Goal: Navigation & Orientation: Find specific page/section

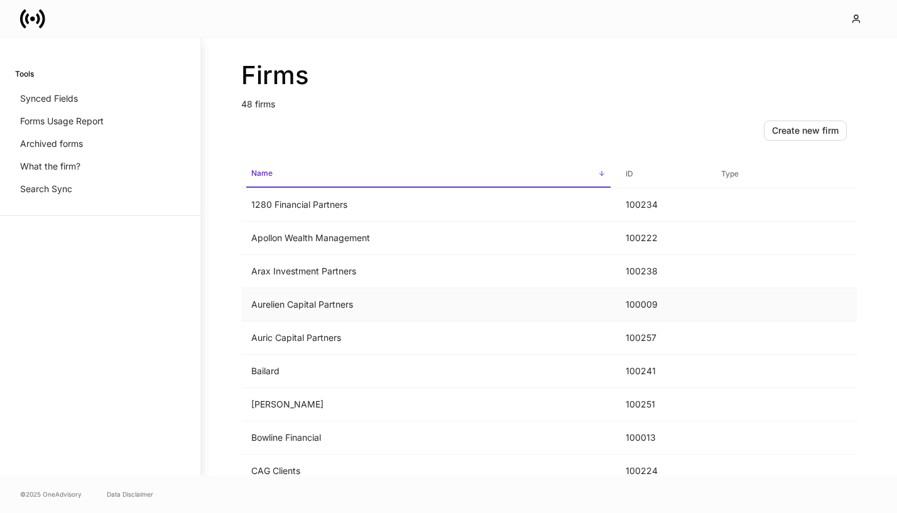
scroll to position [26, 0]
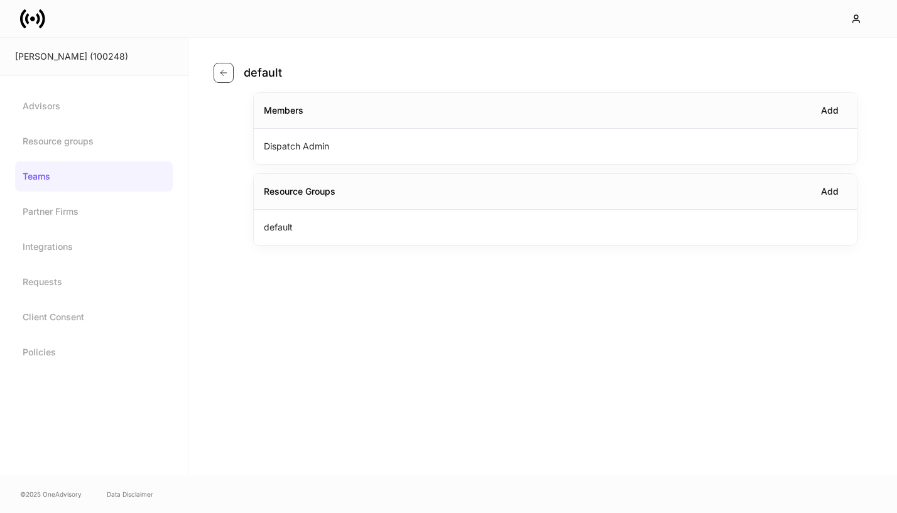
click at [220, 68] on icon "button" at bounding box center [224, 73] width 10 height 10
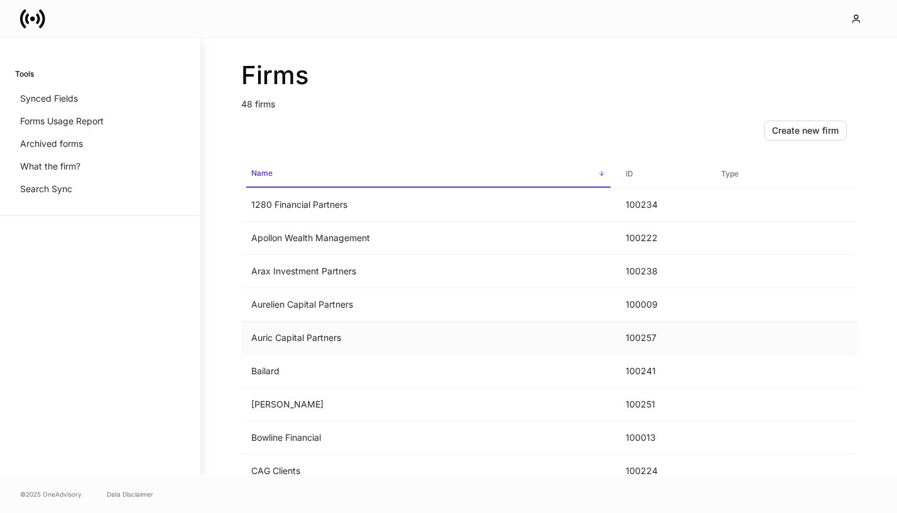
click at [361, 339] on td "Auric Capital Partners" at bounding box center [428, 338] width 374 height 33
click at [90, 187] on div "Search Sync" at bounding box center [100, 189] width 170 height 23
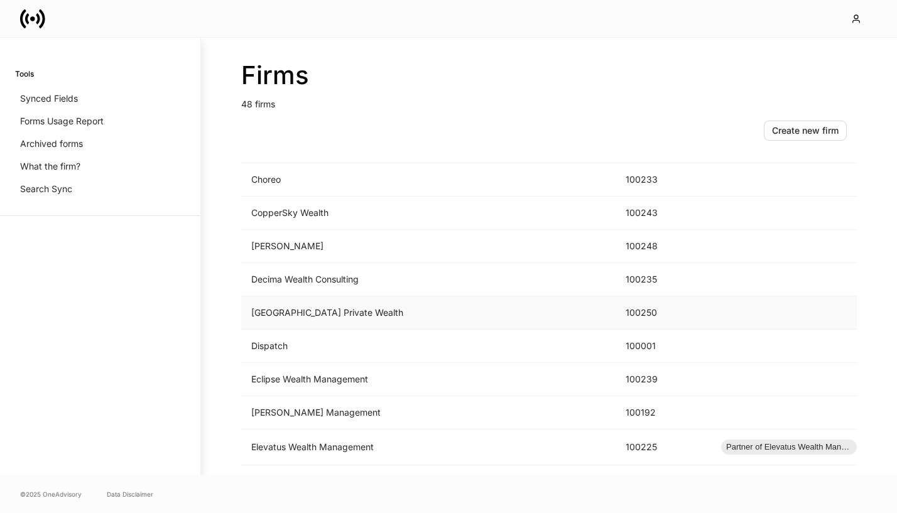
scroll to position [508, 0]
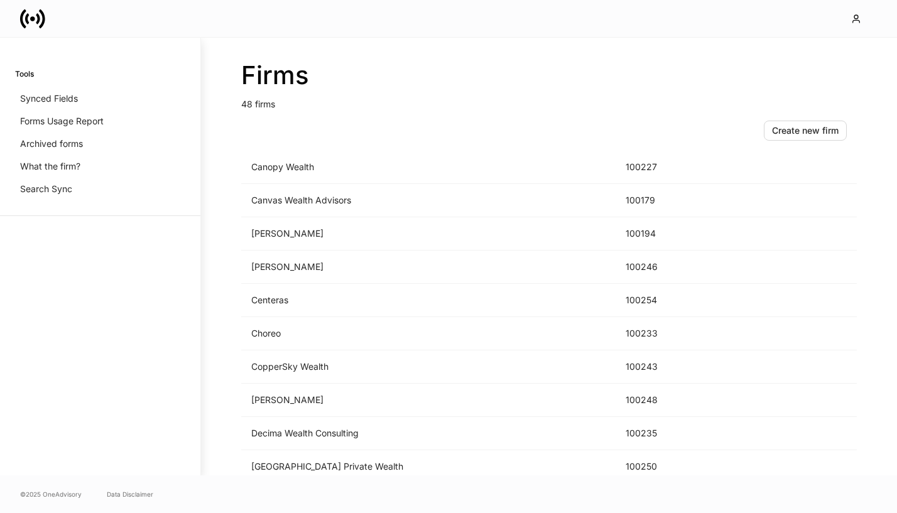
scroll to position [363, 0]
